Goal: Use online tool/utility: Utilize a website feature to perform a specific function

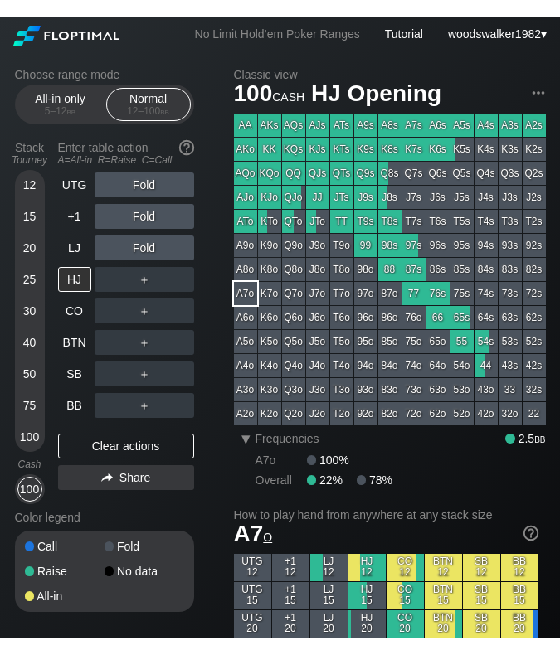
scroll to position [69, 0]
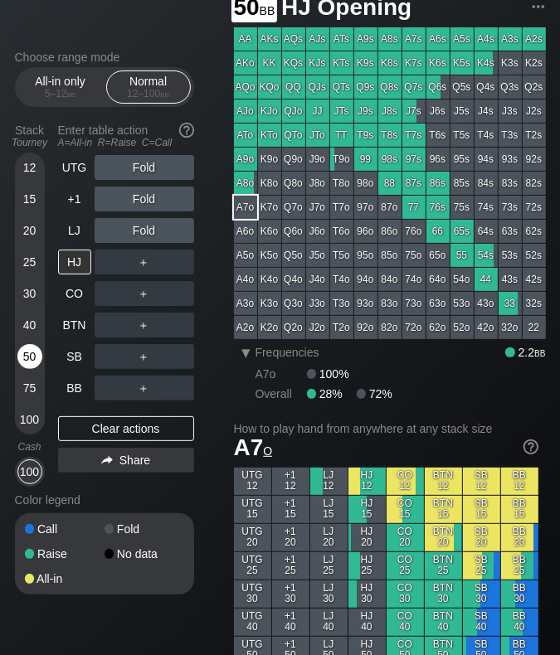
click at [33, 351] on div "50" at bounding box center [29, 356] width 25 height 25
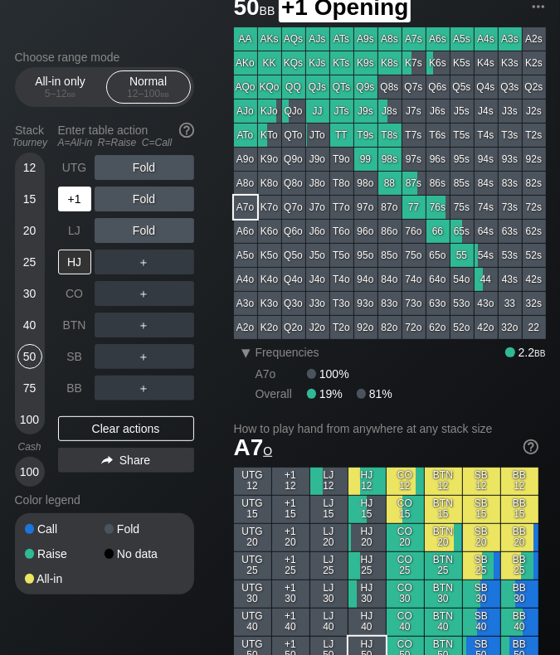
click at [74, 200] on div "+1" at bounding box center [74, 199] width 33 height 25
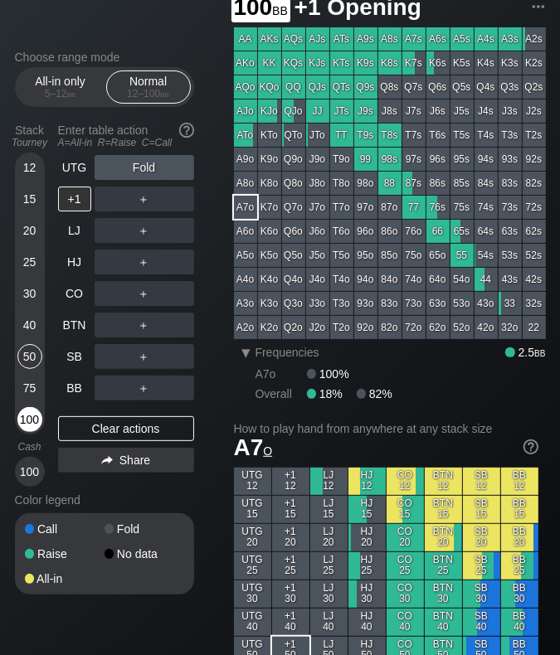
click at [30, 423] on div "100" at bounding box center [29, 419] width 25 height 25
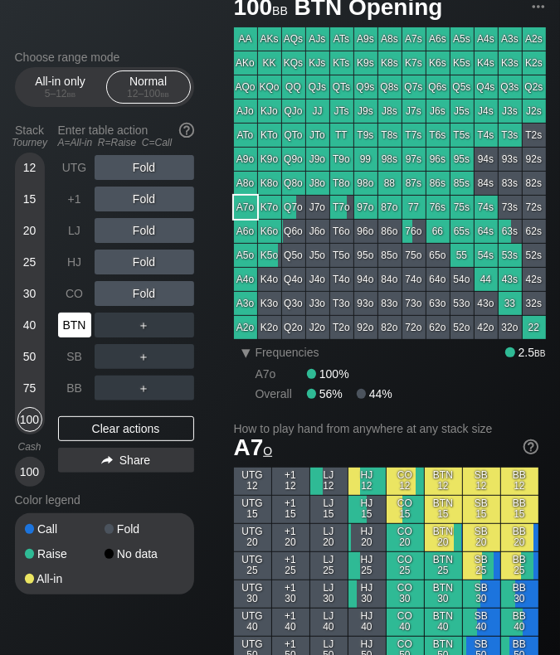
click at [73, 333] on div "BTN" at bounding box center [74, 325] width 33 height 25
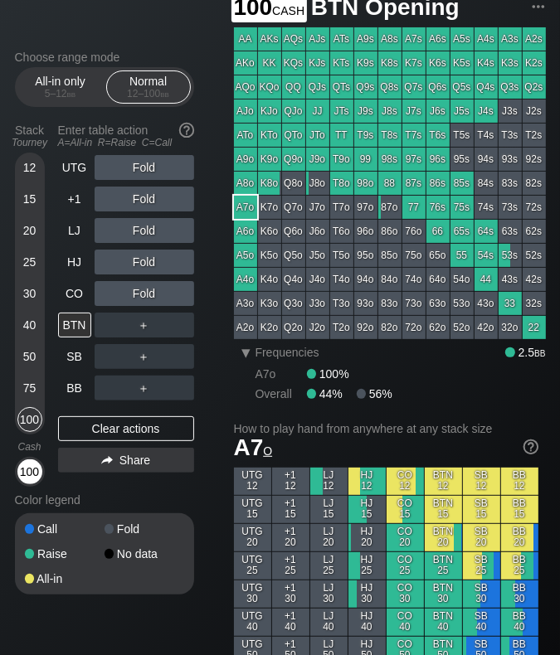
click at [32, 470] on div "100" at bounding box center [29, 471] width 25 height 25
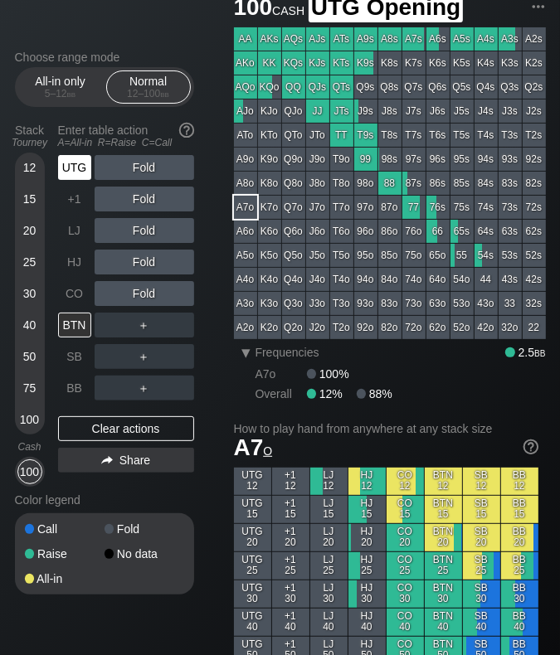
click at [80, 166] on div "UTG" at bounding box center [74, 167] width 33 height 25
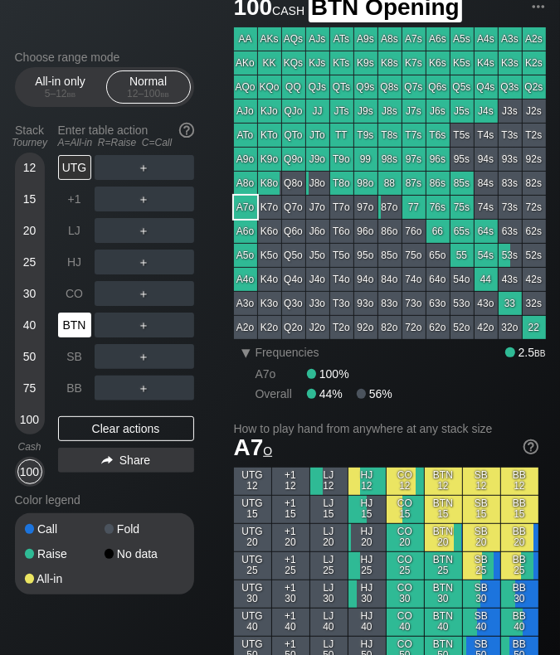
click at [77, 331] on div "BTN" at bounding box center [74, 325] width 33 height 25
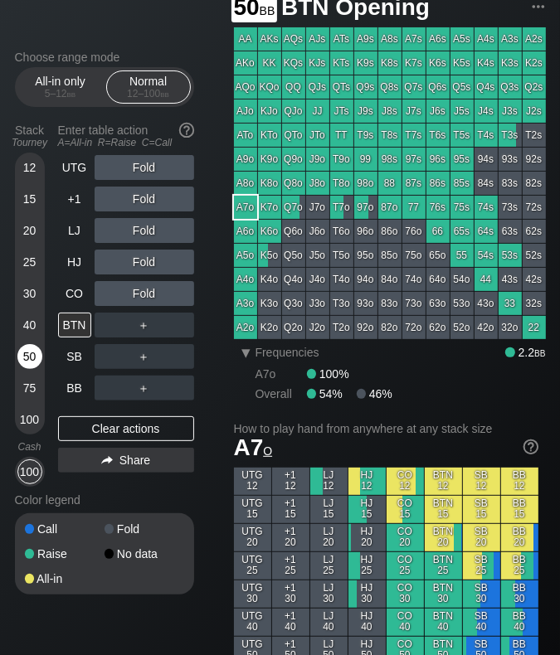
click at [31, 365] on div "50" at bounding box center [29, 356] width 25 height 25
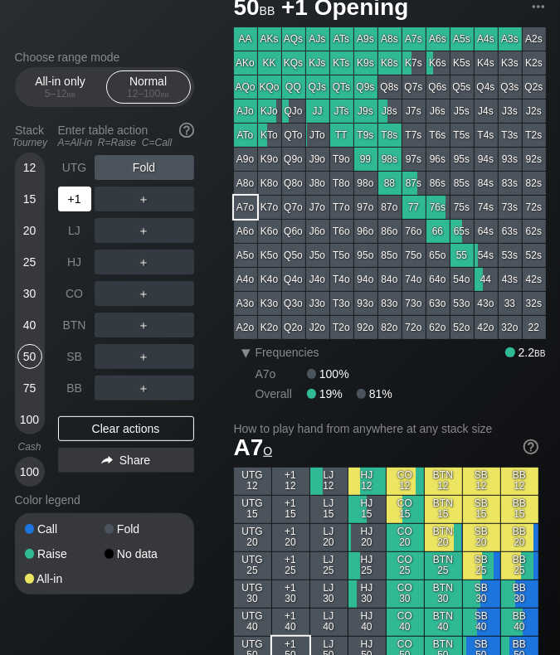
click at [86, 205] on div "+1" at bounding box center [74, 199] width 33 height 25
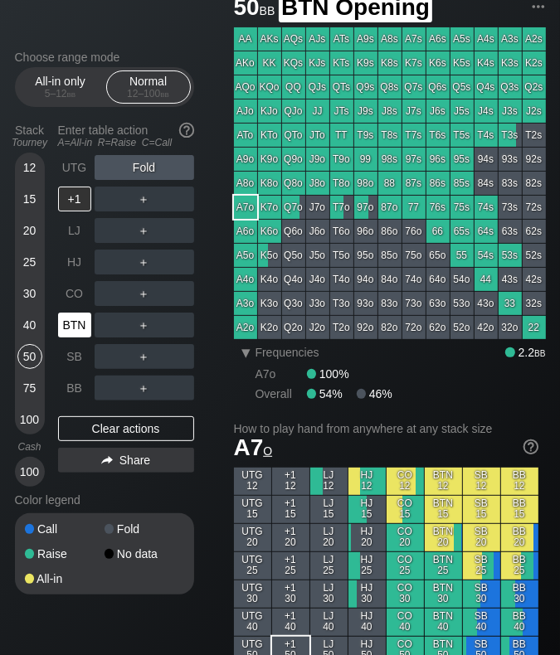
click at [80, 323] on div "BTN" at bounding box center [74, 325] width 33 height 25
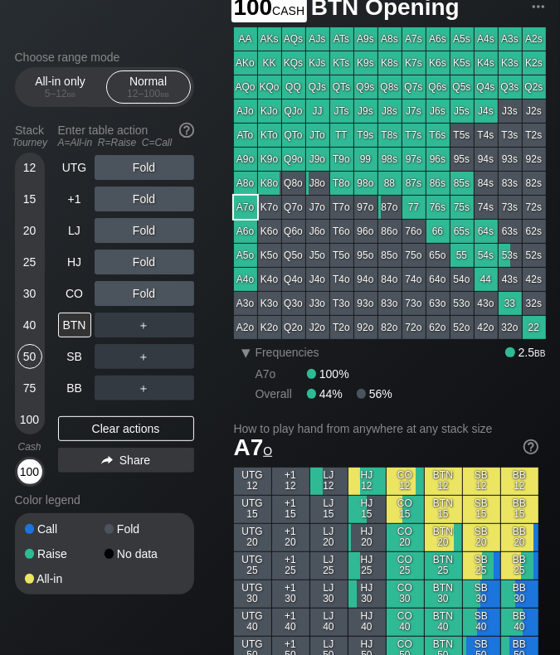
click at [31, 469] on div "100" at bounding box center [29, 471] width 25 height 25
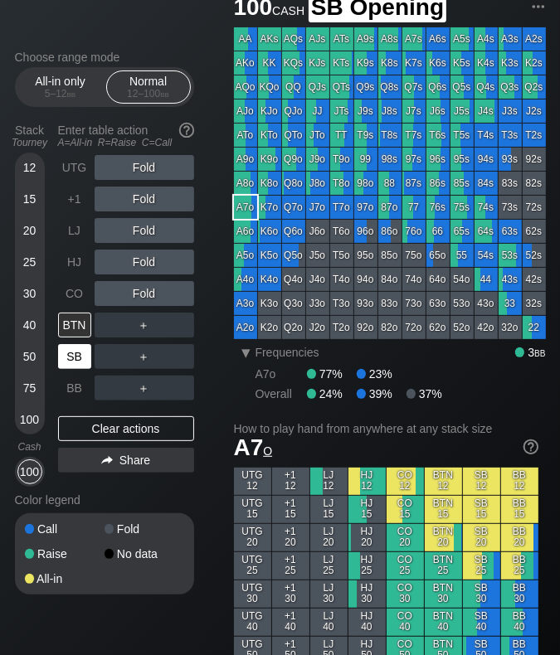
click at [73, 361] on div "SB" at bounding box center [74, 356] width 33 height 25
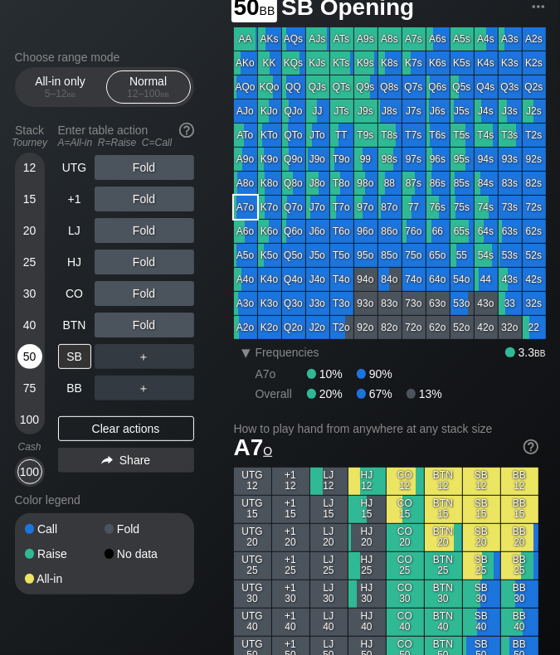
click at [35, 350] on div "50" at bounding box center [29, 356] width 25 height 25
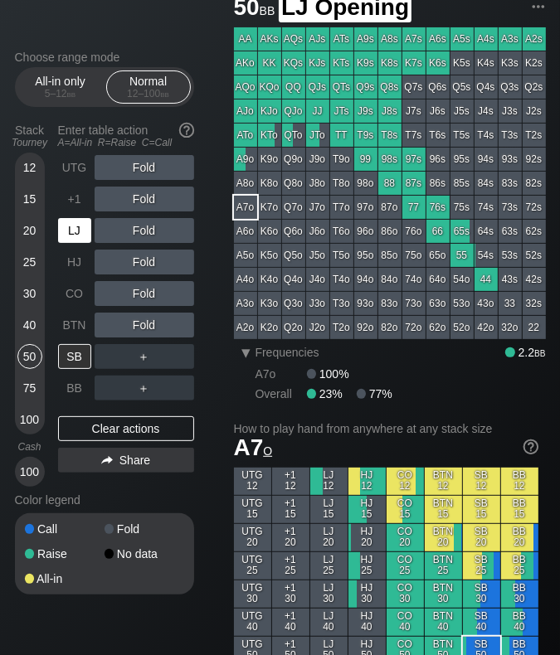
click at [76, 238] on div "LJ" at bounding box center [74, 230] width 33 height 25
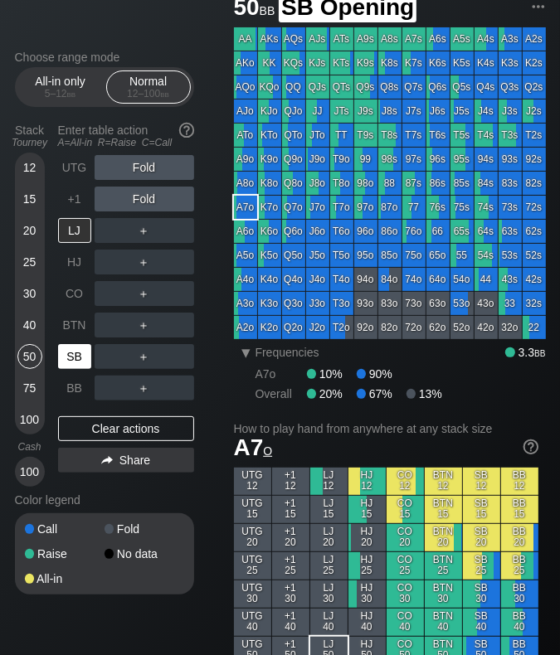
click at [81, 361] on div "SB" at bounding box center [74, 356] width 33 height 25
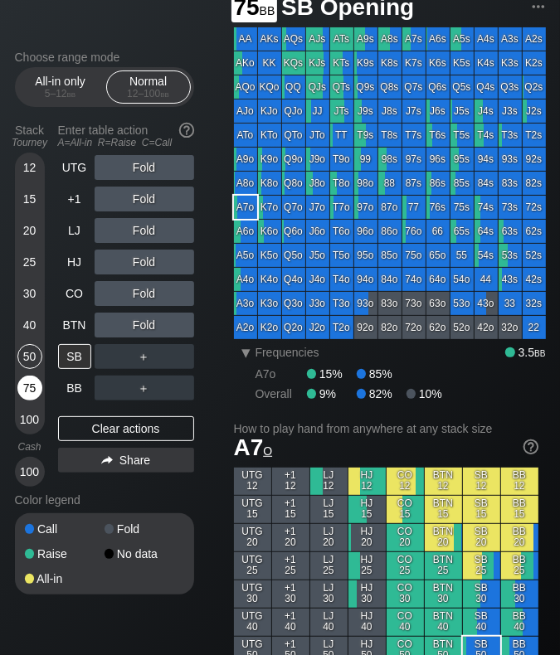
click at [33, 392] on div "75" at bounding box center [29, 388] width 25 height 25
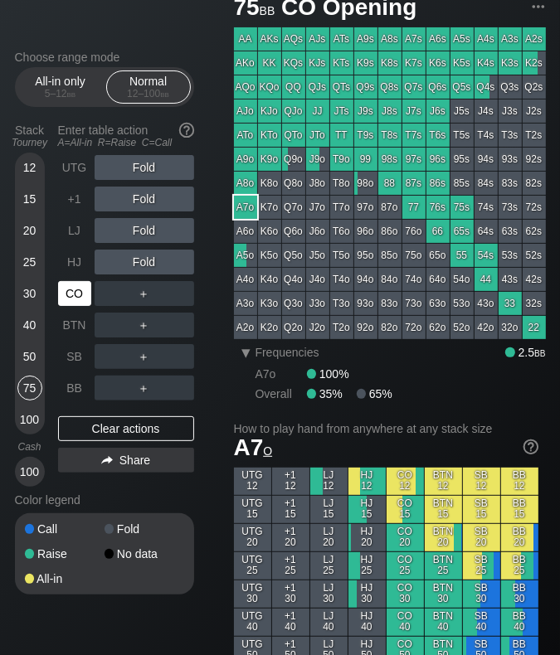
click at [73, 299] on div "CO" at bounding box center [74, 293] width 33 height 25
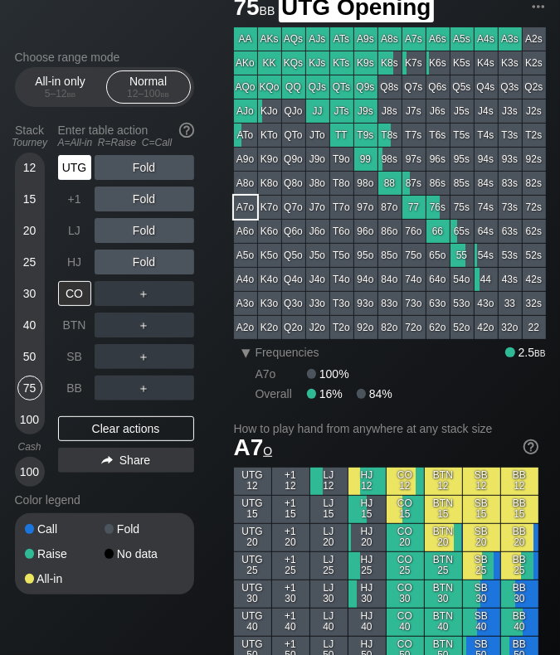
click at [81, 169] on div "UTG" at bounding box center [74, 167] width 33 height 25
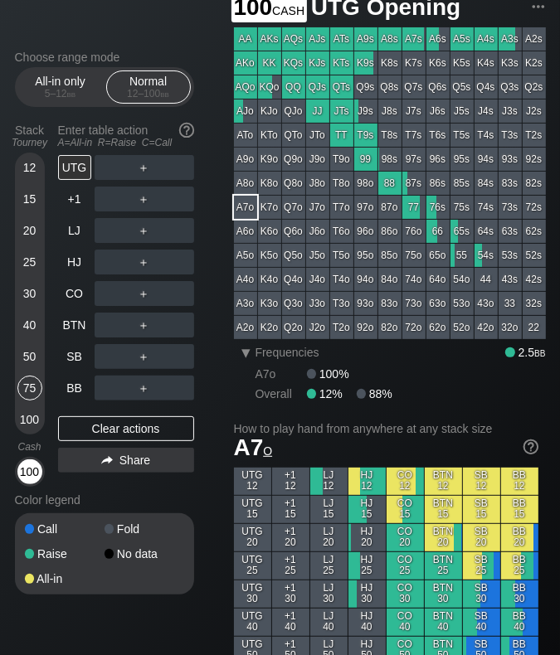
click at [34, 470] on div "100" at bounding box center [29, 471] width 25 height 25
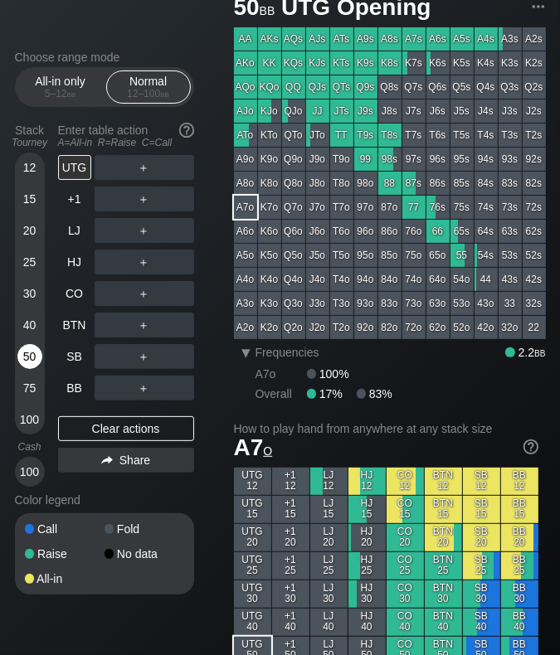
click at [34, 353] on div "50" at bounding box center [29, 356] width 25 height 25
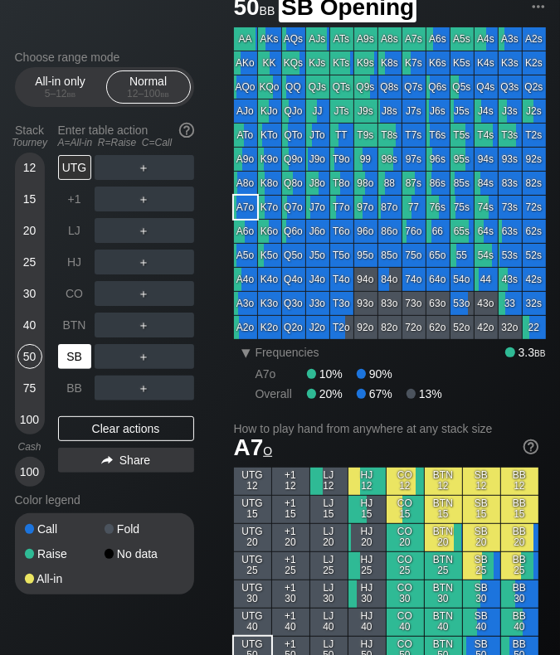
click at [86, 362] on div "SB" at bounding box center [74, 356] width 33 height 25
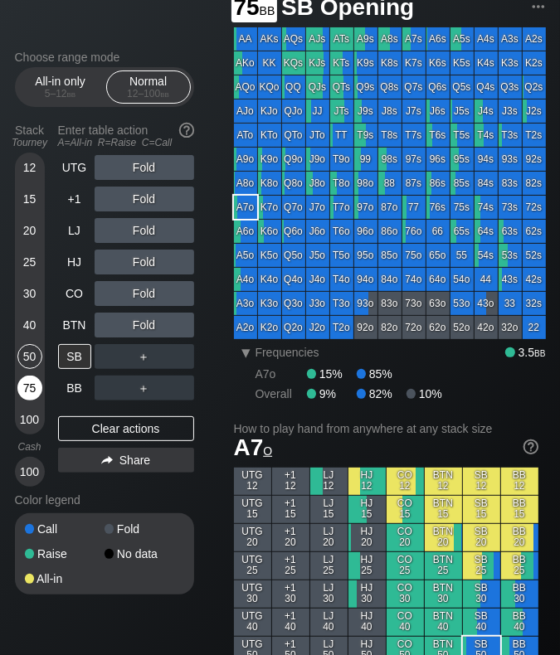
click at [36, 387] on div "75" at bounding box center [29, 388] width 25 height 25
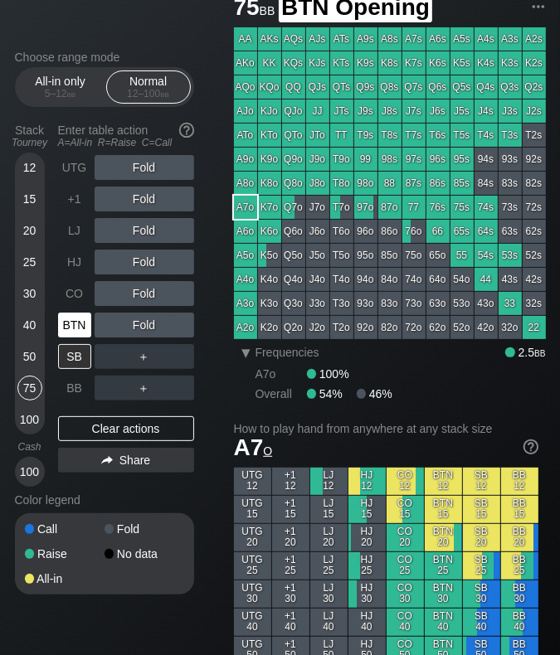
click at [80, 328] on div "BTN" at bounding box center [74, 325] width 33 height 25
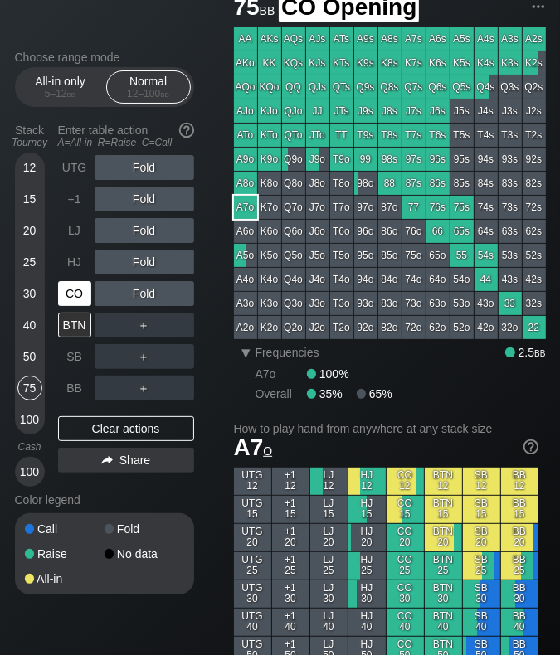
click at [83, 294] on div "CO" at bounding box center [74, 293] width 33 height 25
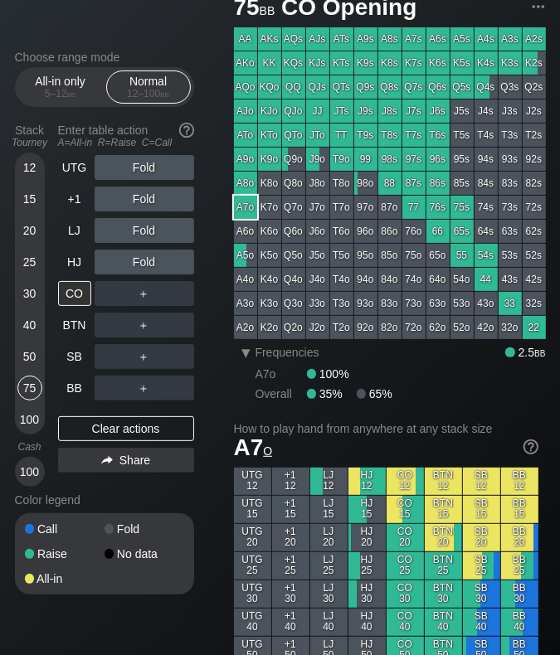
click at [421, 384] on div "▾ Frequencies 2.5 bb A7o 100% Overall 35% 65%" at bounding box center [400, 373] width 290 height 55
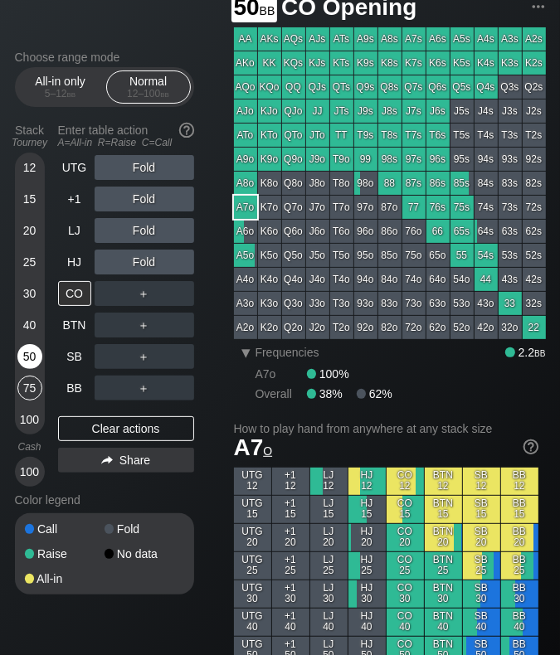
click at [33, 351] on div "50" at bounding box center [29, 356] width 25 height 25
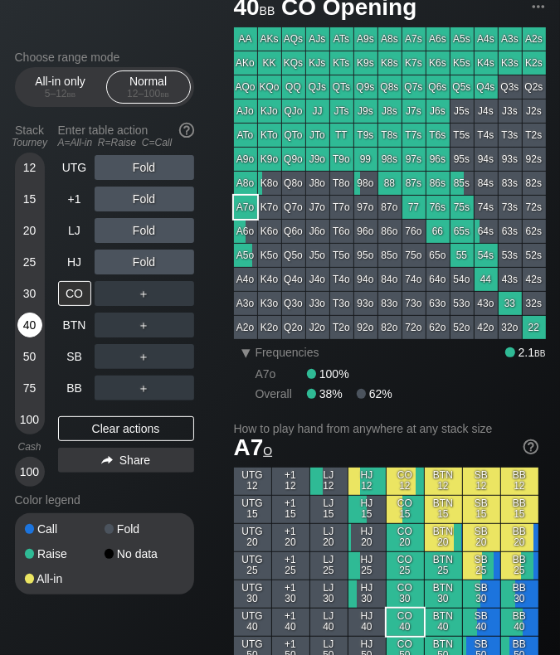
click at [34, 327] on div "40" at bounding box center [29, 325] width 25 height 25
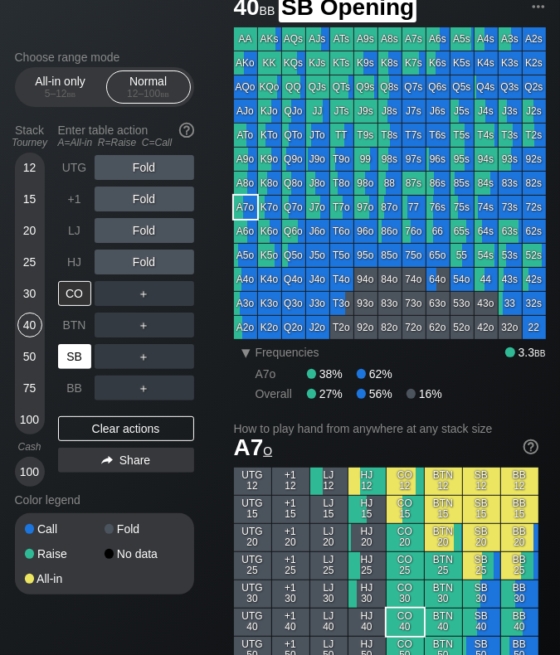
click at [79, 357] on div "SB" at bounding box center [74, 356] width 33 height 25
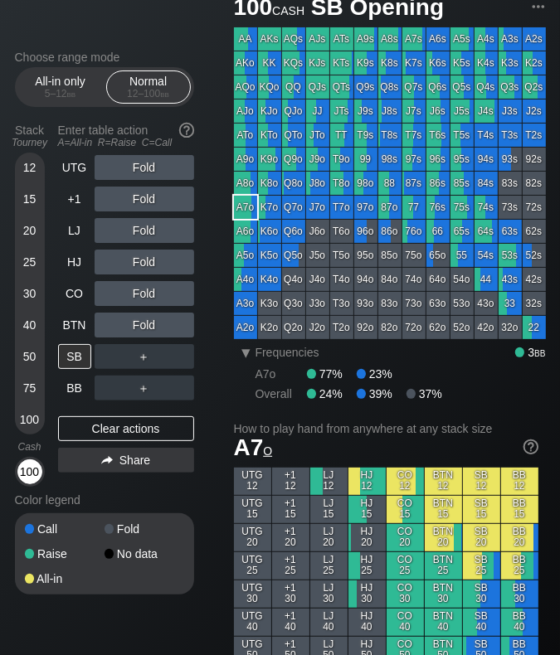
click at [33, 469] on div "100" at bounding box center [29, 471] width 25 height 25
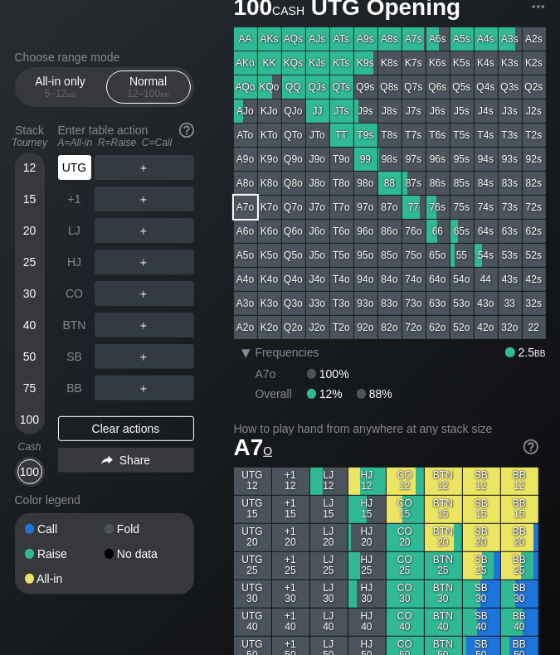
click at [78, 179] on div "UTG" at bounding box center [74, 167] width 33 height 25
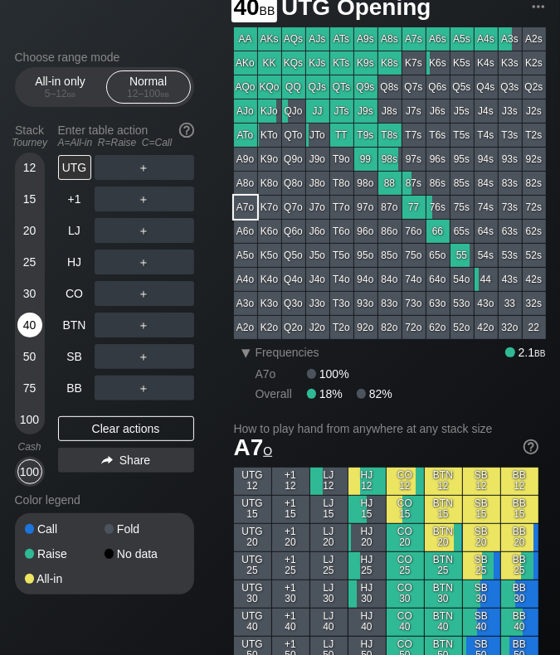
click at [31, 330] on div "40" at bounding box center [29, 325] width 25 height 25
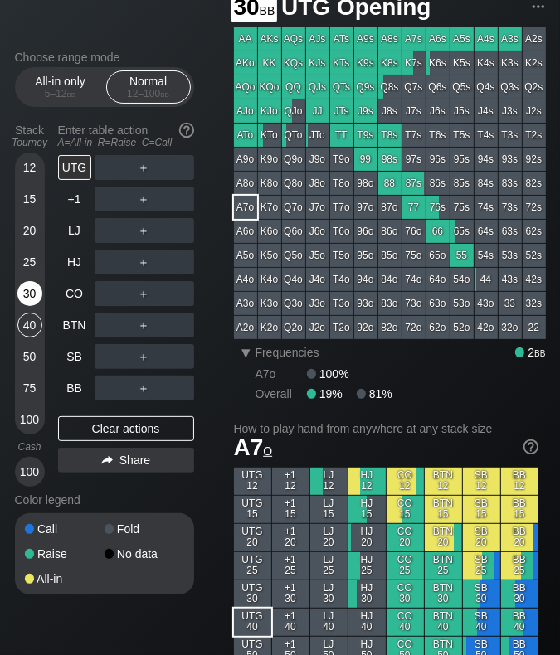
click at [31, 297] on div "30" at bounding box center [29, 293] width 25 height 25
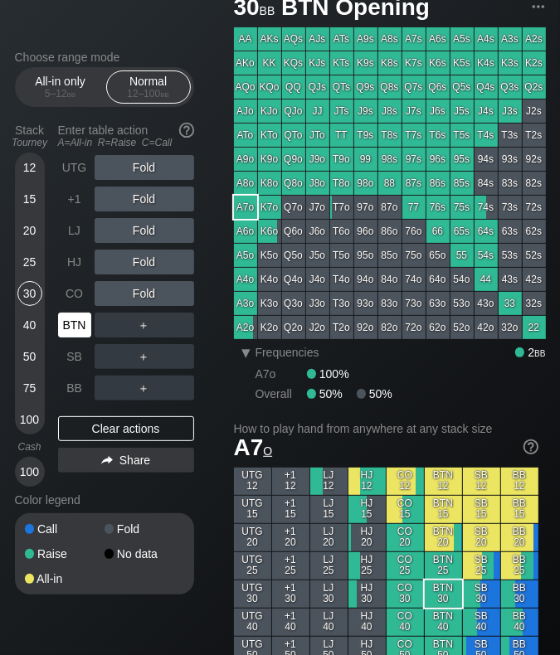
click at [81, 328] on div "BTN" at bounding box center [74, 325] width 33 height 25
click at [28, 294] on div "30" at bounding box center [29, 293] width 25 height 25
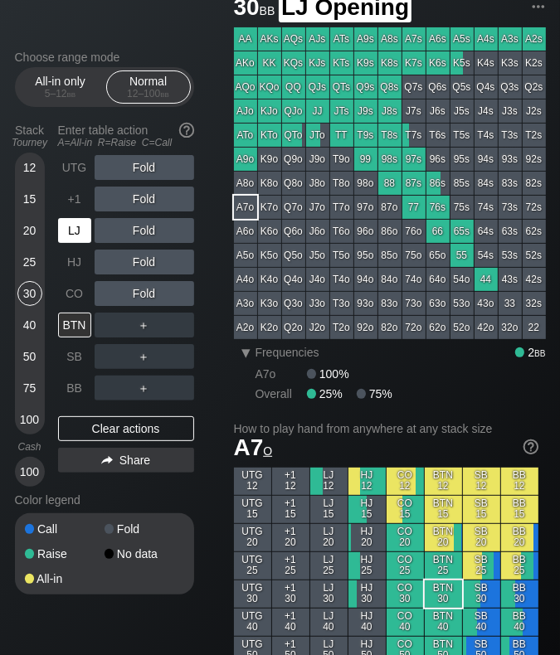
click at [69, 236] on div "LJ" at bounding box center [74, 230] width 33 height 25
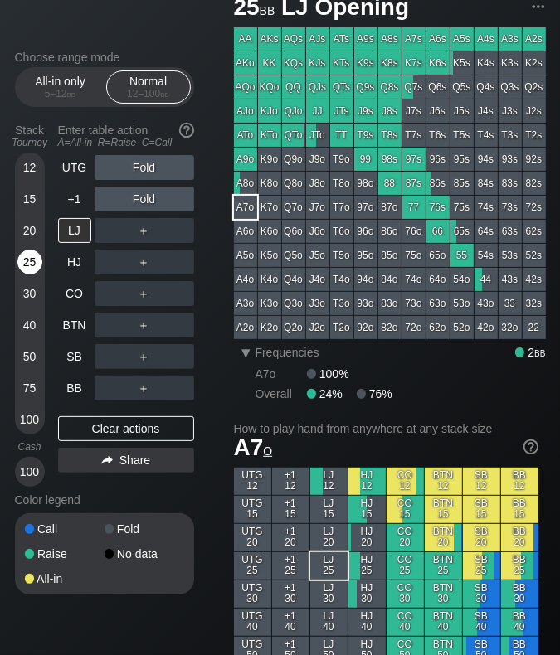
click at [30, 265] on div "25" at bounding box center [29, 262] width 25 height 25
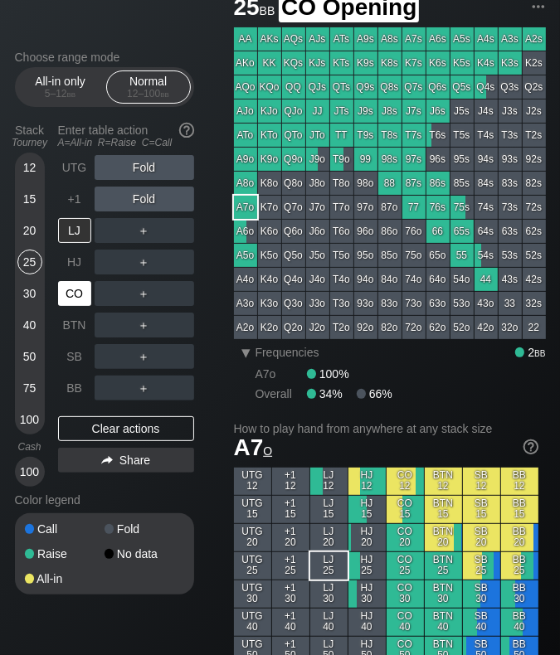
click at [75, 296] on div "CO" at bounding box center [74, 293] width 33 height 25
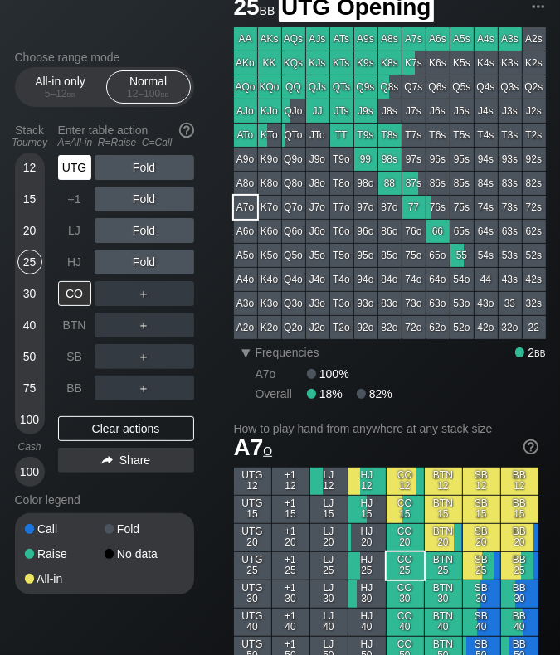
click at [76, 178] on div "UTG" at bounding box center [74, 167] width 33 height 25
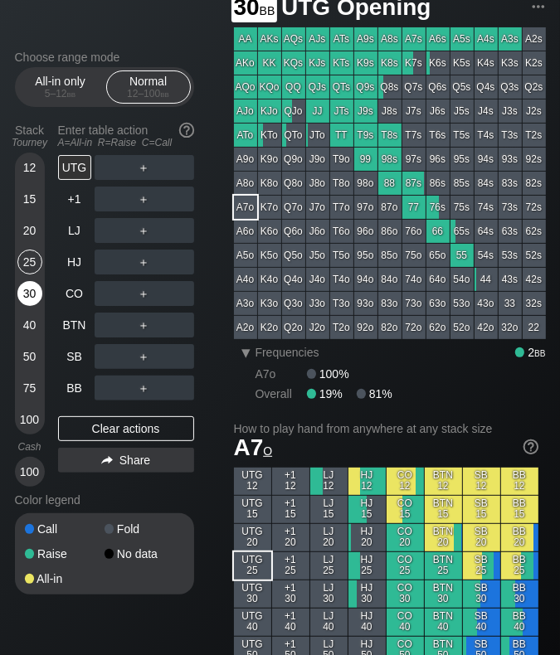
click at [24, 300] on div "30" at bounding box center [29, 293] width 25 height 25
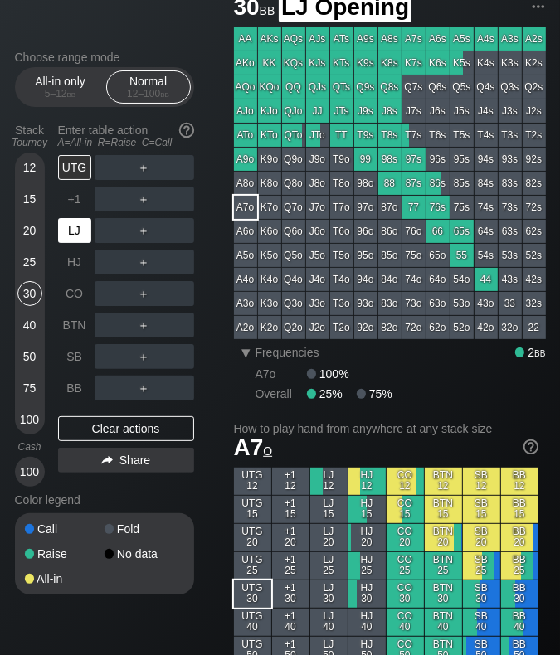
click at [76, 227] on div "LJ" at bounding box center [74, 230] width 33 height 25
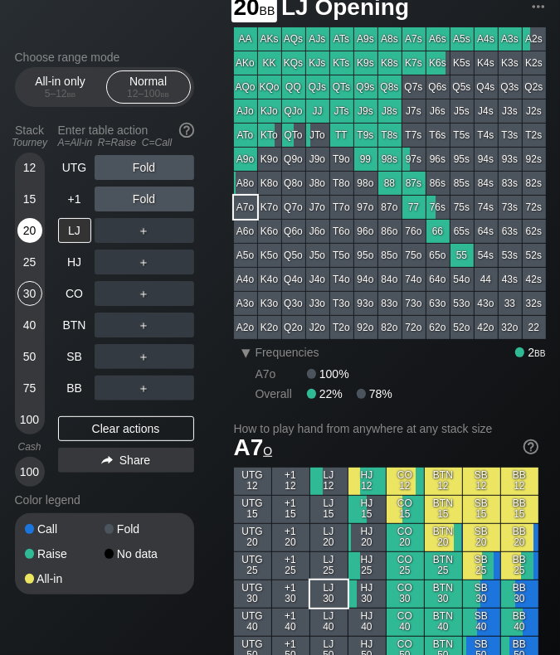
click at [36, 231] on div "20" at bounding box center [29, 230] width 25 height 25
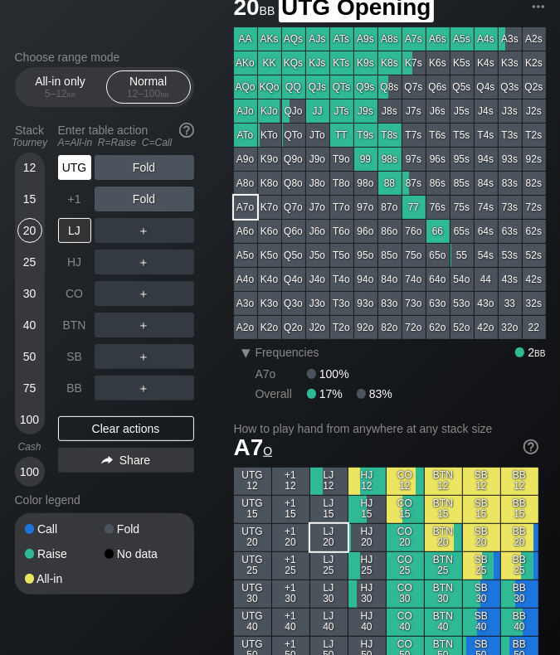
click at [80, 178] on div "UTG" at bounding box center [74, 167] width 33 height 25
